Goal: Task Accomplishment & Management: Manage account settings

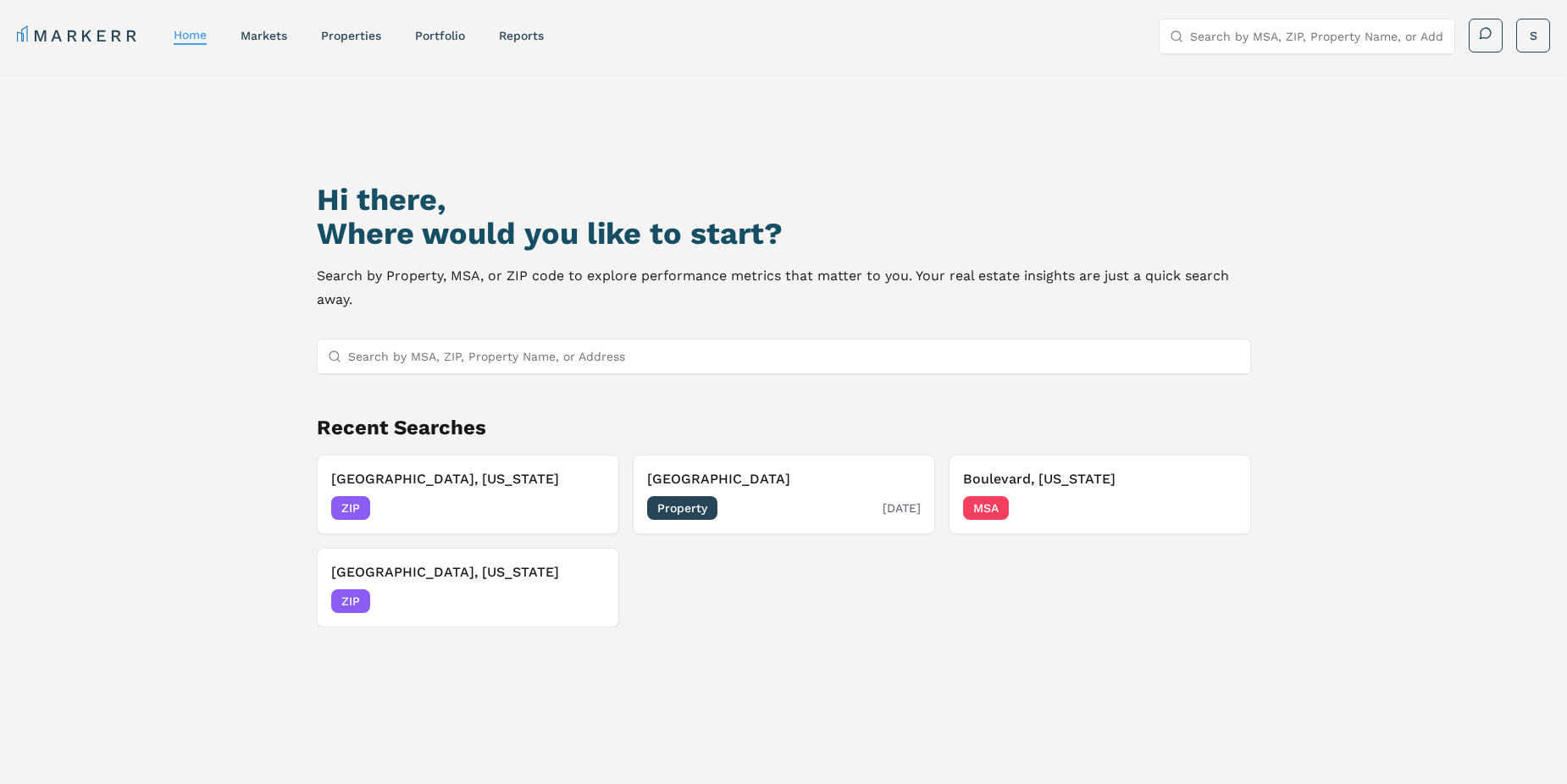
click at [680, 474] on h3 "[GEOGRAPHIC_DATA]" at bounding box center [784, 478] width 274 height 20
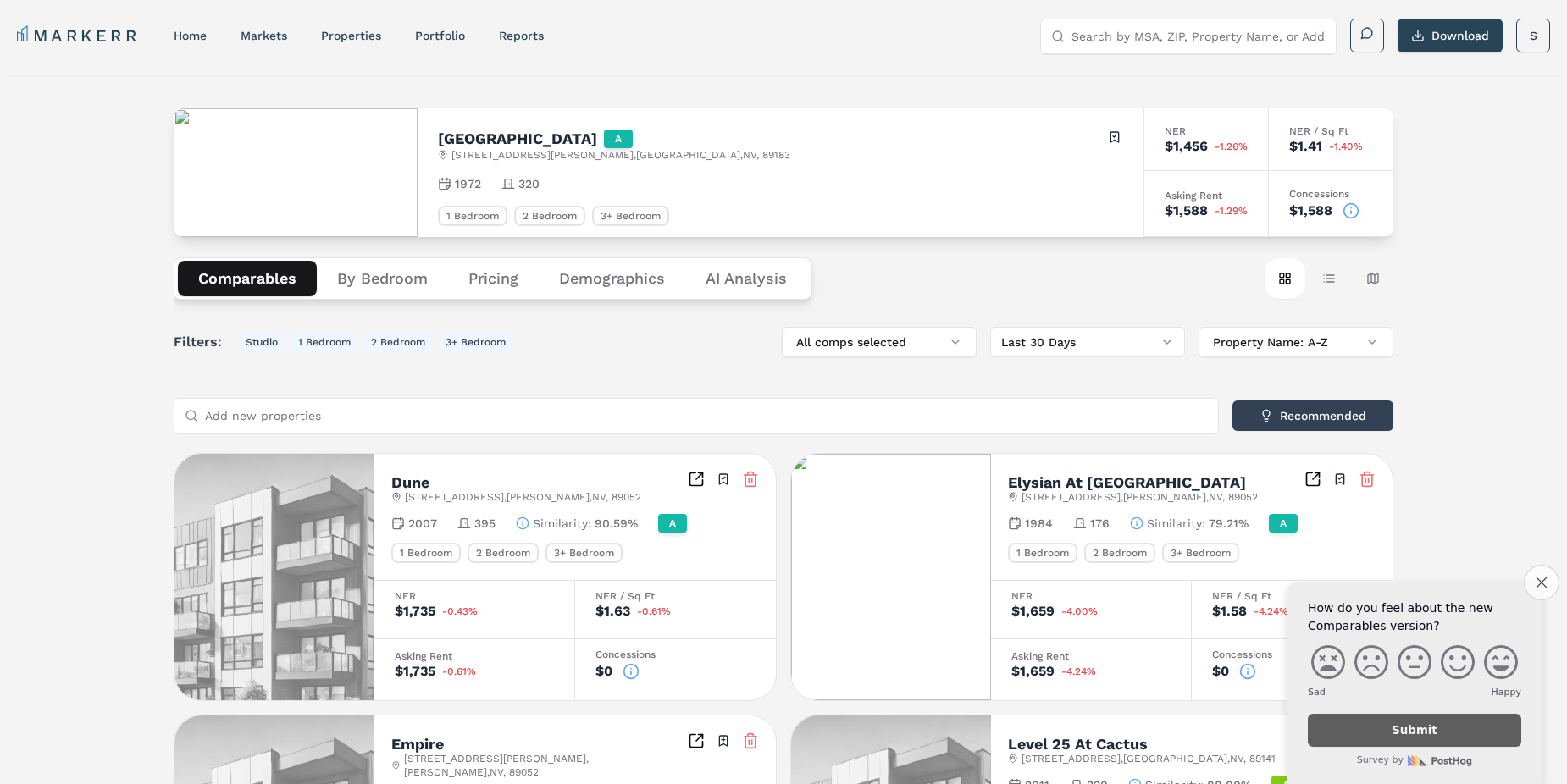
click at [1543, 581] on icon "Close survey" at bounding box center [1540, 581] width 11 height 11
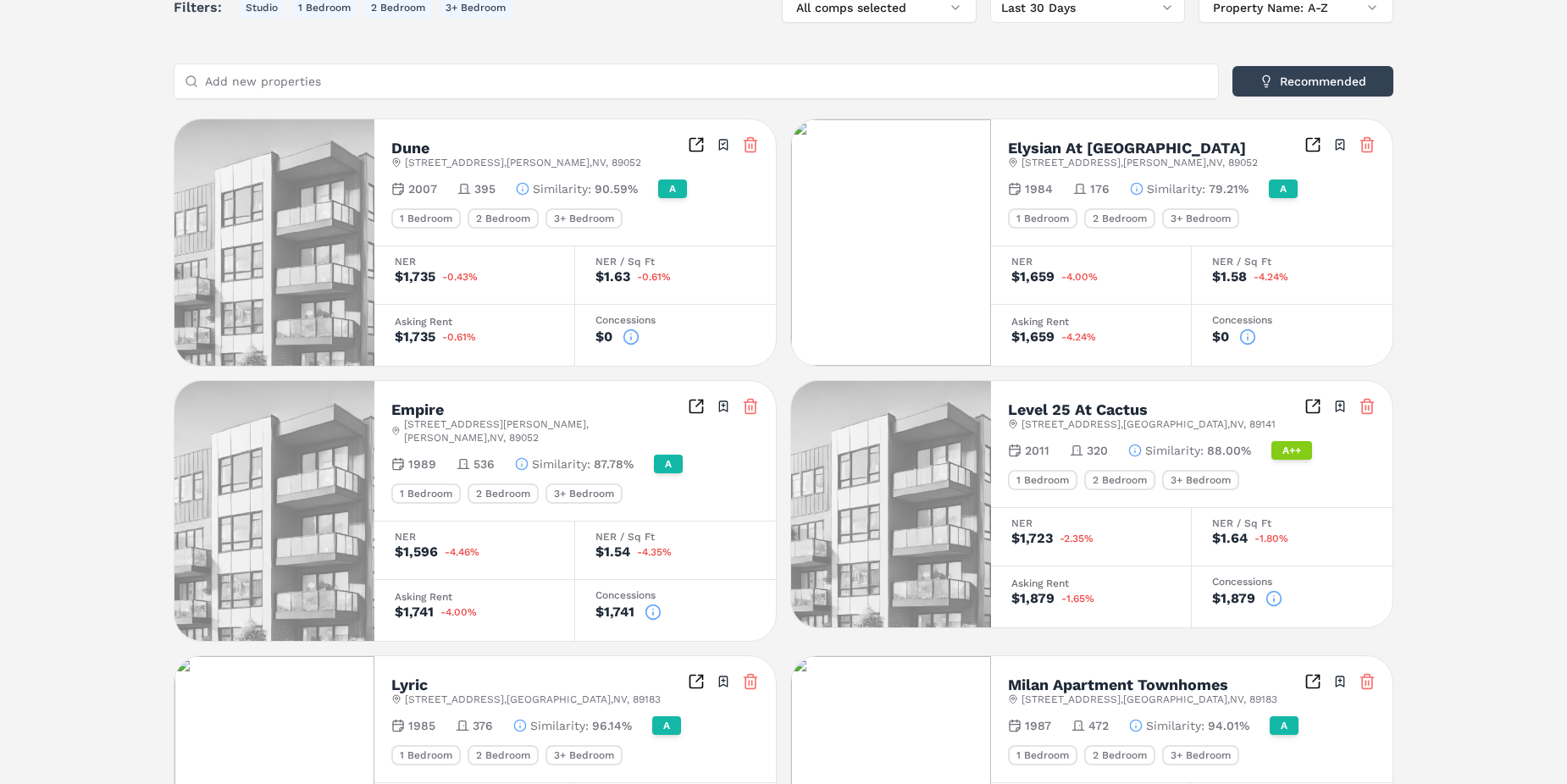
scroll to position [339, 0]
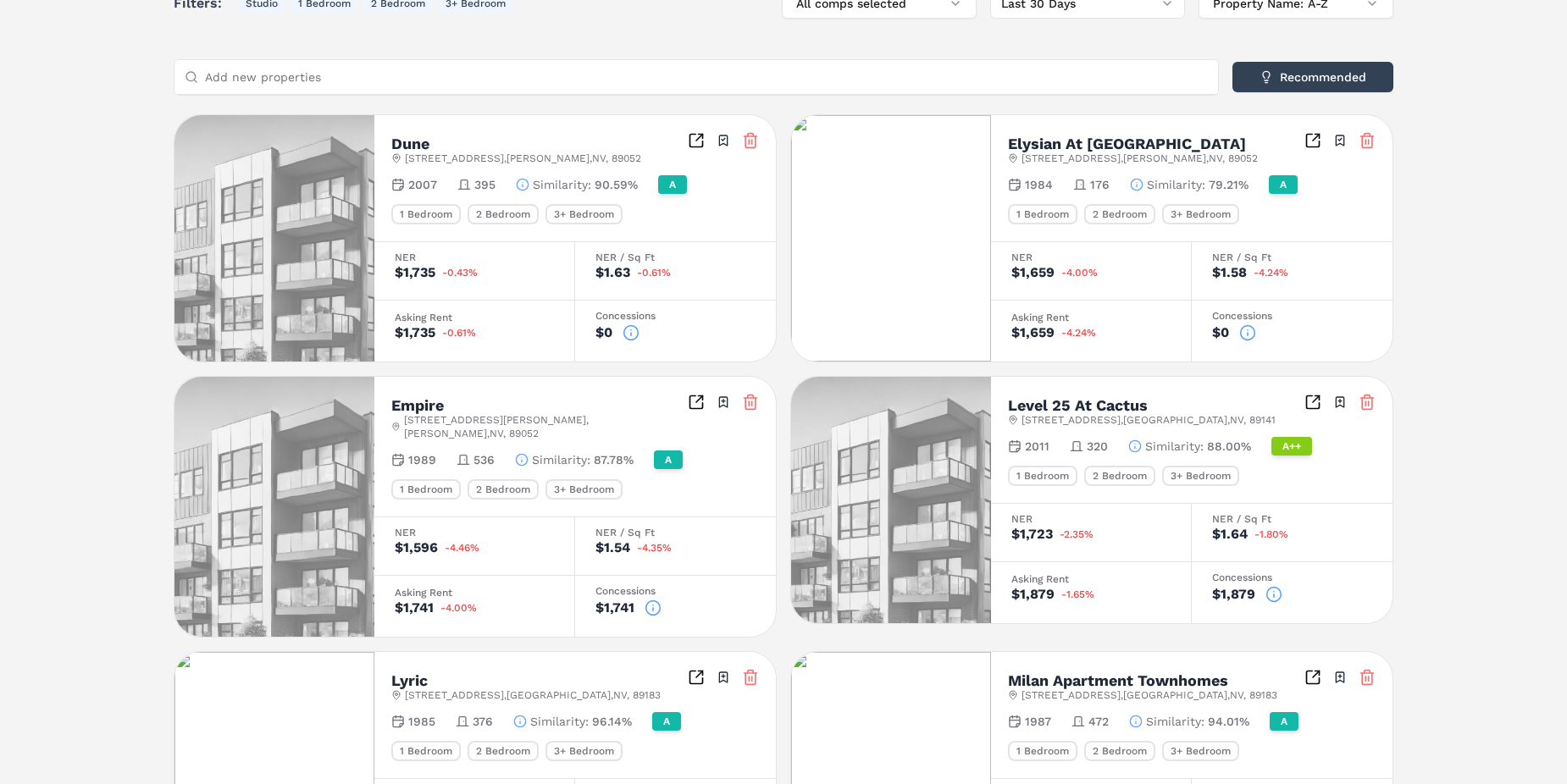
click at [306, 202] on img at bounding box center [274, 238] width 200 height 246
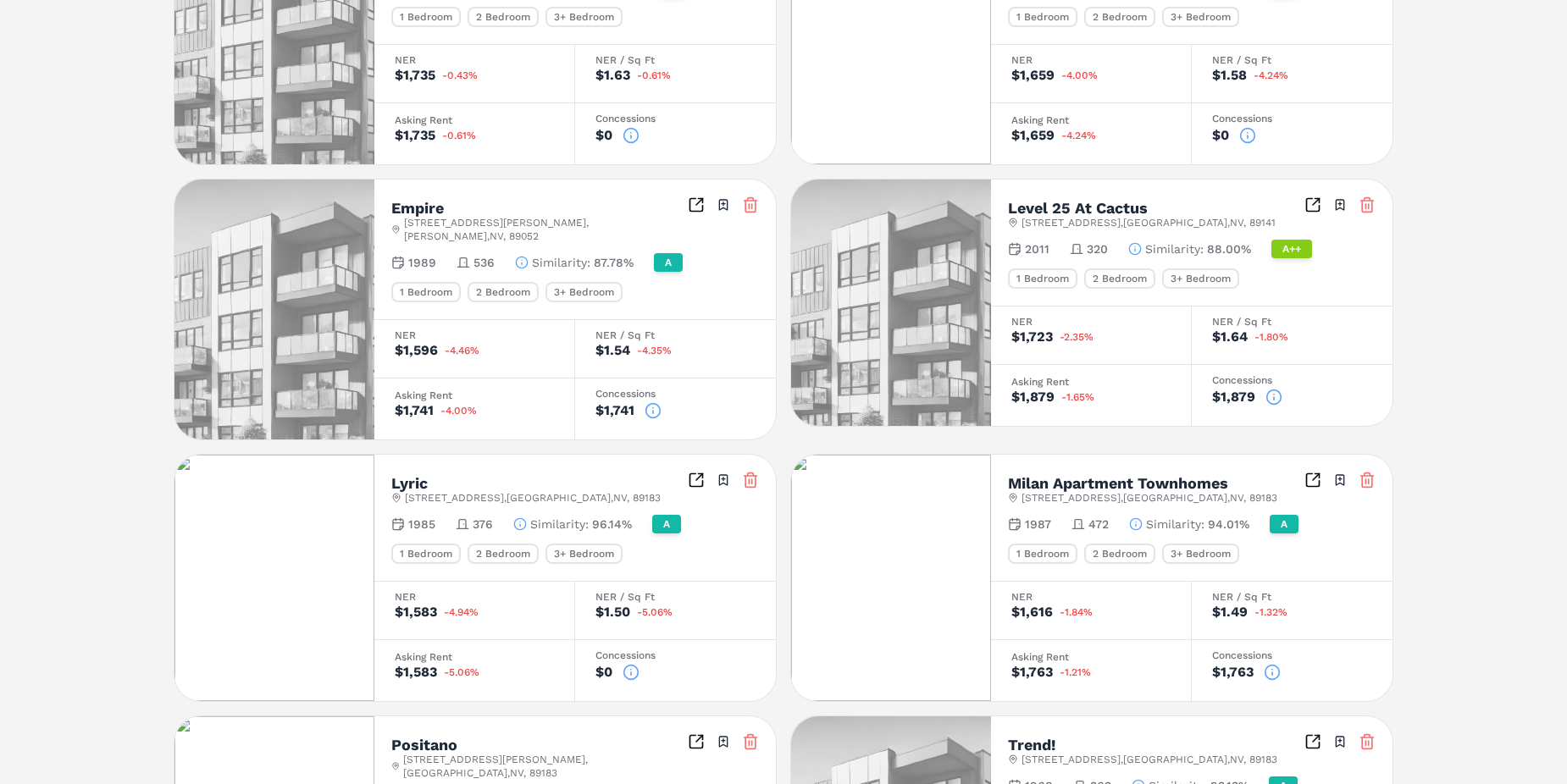
scroll to position [592, 0]
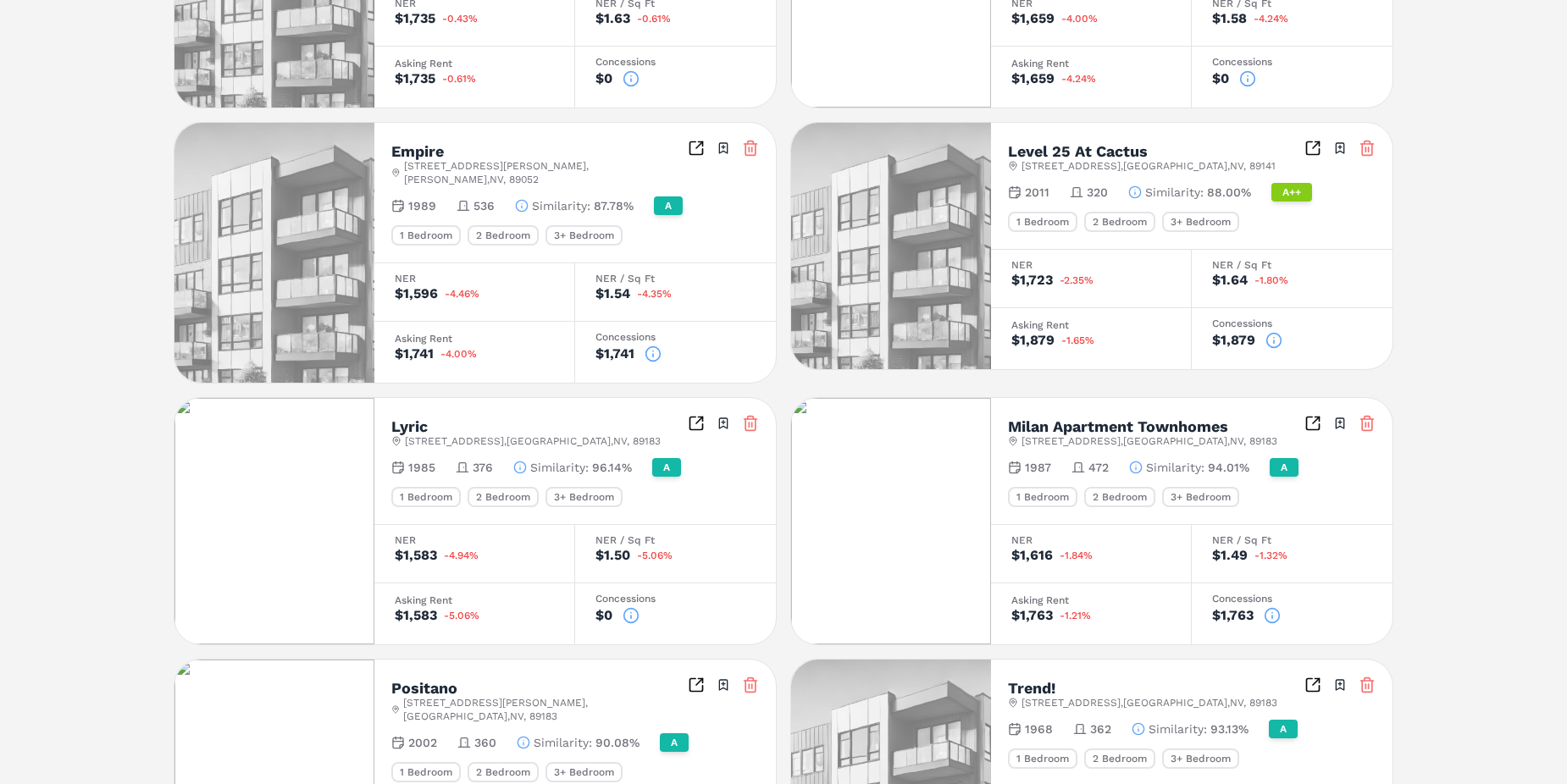
click at [697, 415] on icon "Inspect Comparables" at bounding box center [696, 423] width 17 height 17
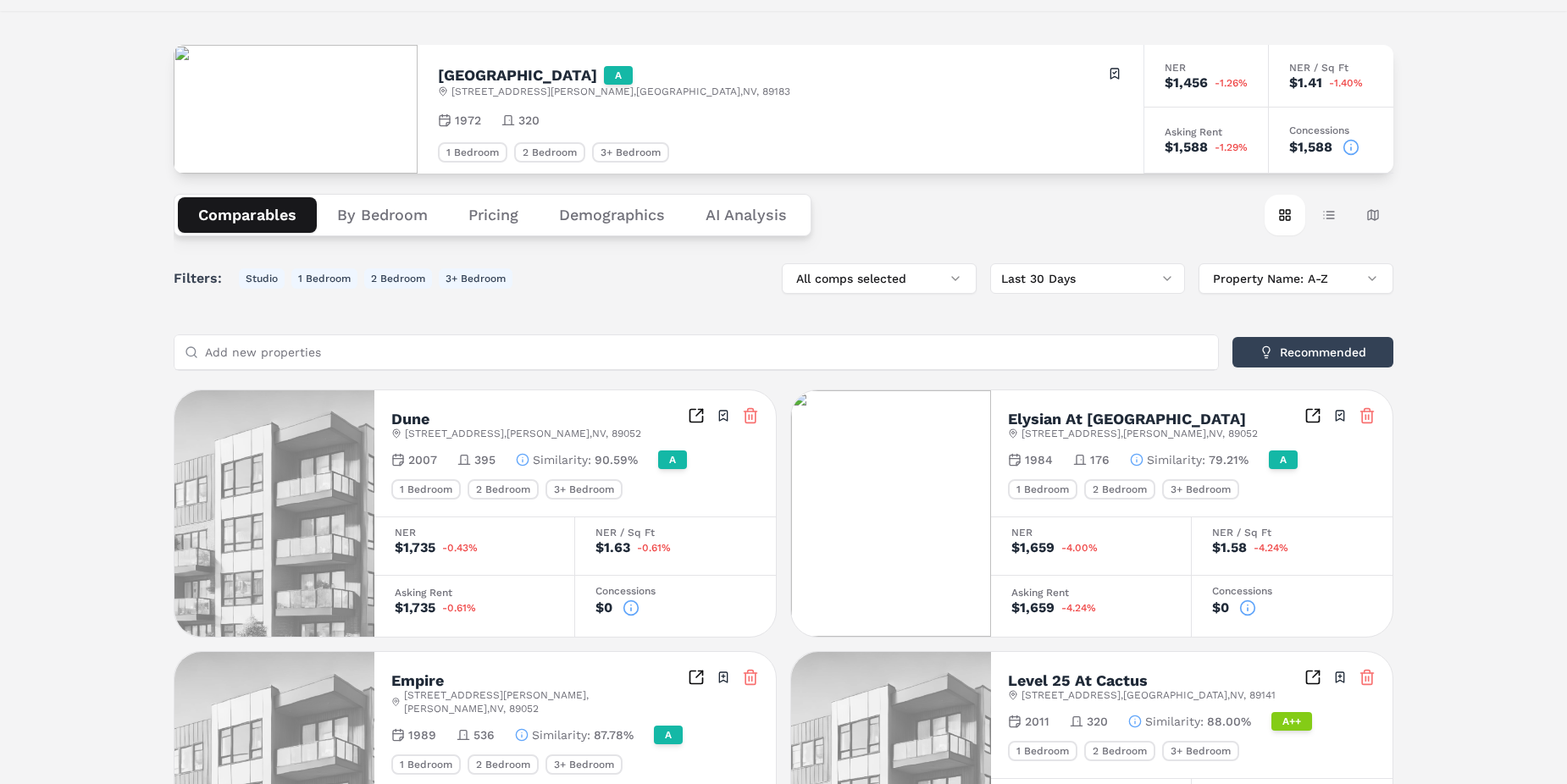
scroll to position [0, 0]
